Goal: Check status: Check status

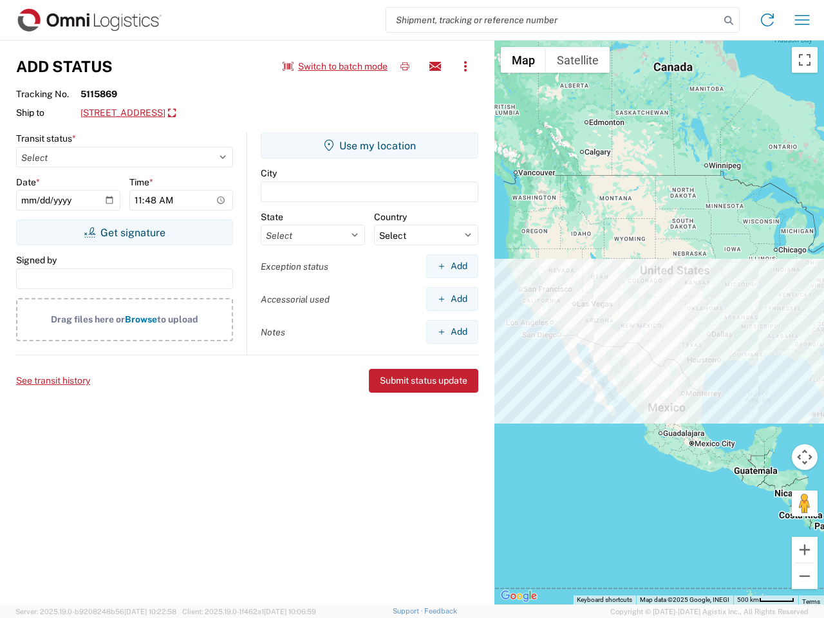
click at [553, 20] on input "search" at bounding box center [552, 20] width 333 height 24
click at [728, 21] on icon at bounding box center [728, 21] width 18 height 18
click at [767, 20] on icon at bounding box center [767, 20] width 21 height 21
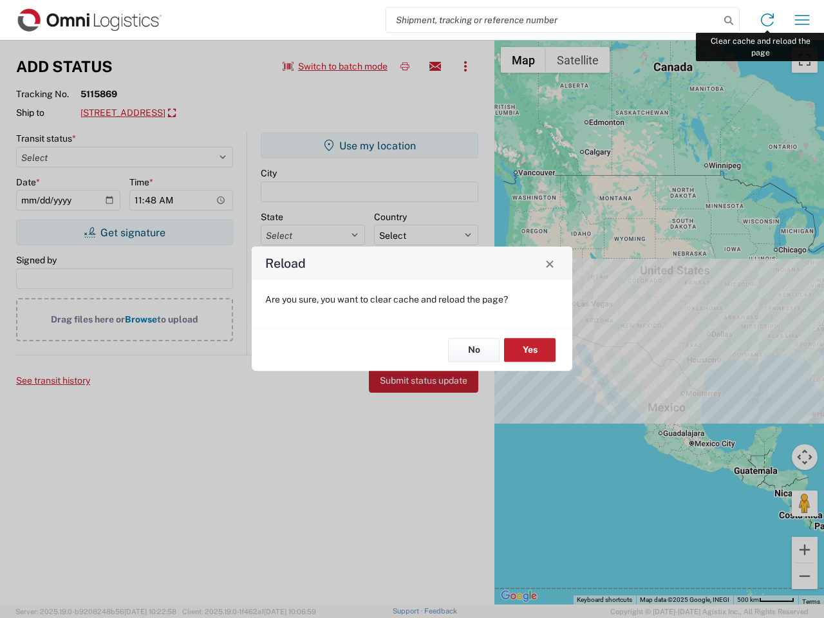
click at [802, 20] on div "Reload Are you sure, you want to clear cache and reload the page? No Yes" at bounding box center [412, 309] width 824 height 618
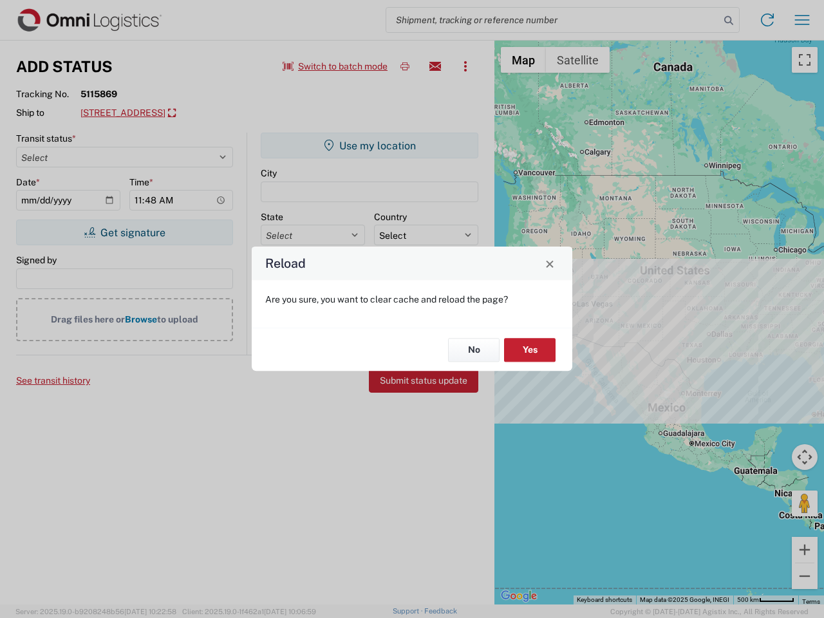
click at [335, 66] on div "Reload Are you sure, you want to clear cache and reload the page? No Yes" at bounding box center [412, 309] width 824 height 618
click at [405, 66] on div "Reload Are you sure, you want to clear cache and reload the page? No Yes" at bounding box center [412, 309] width 824 height 618
click at [435, 66] on div "Reload Are you sure, you want to clear cache and reload the page? No Yes" at bounding box center [412, 309] width 824 height 618
click at [465, 66] on div "Reload Are you sure, you want to clear cache and reload the page? No Yes" at bounding box center [412, 309] width 824 height 618
click at [197, 113] on div "Reload Are you sure, you want to clear cache and reload the page? No Yes" at bounding box center [412, 309] width 824 height 618
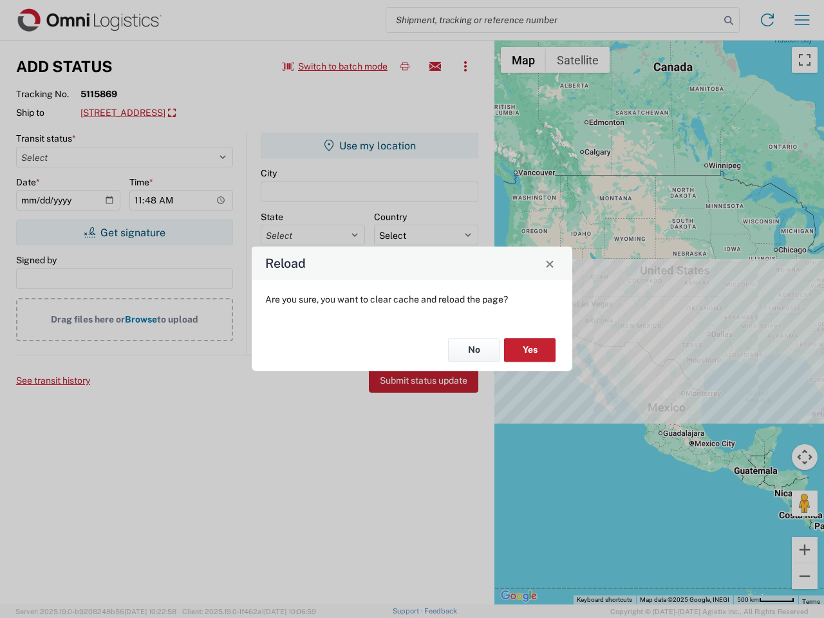
click at [124, 232] on div "Reload Are you sure, you want to clear cache and reload the page? No Yes" at bounding box center [412, 309] width 824 height 618
